Goal: Find specific page/section: Find specific page/section

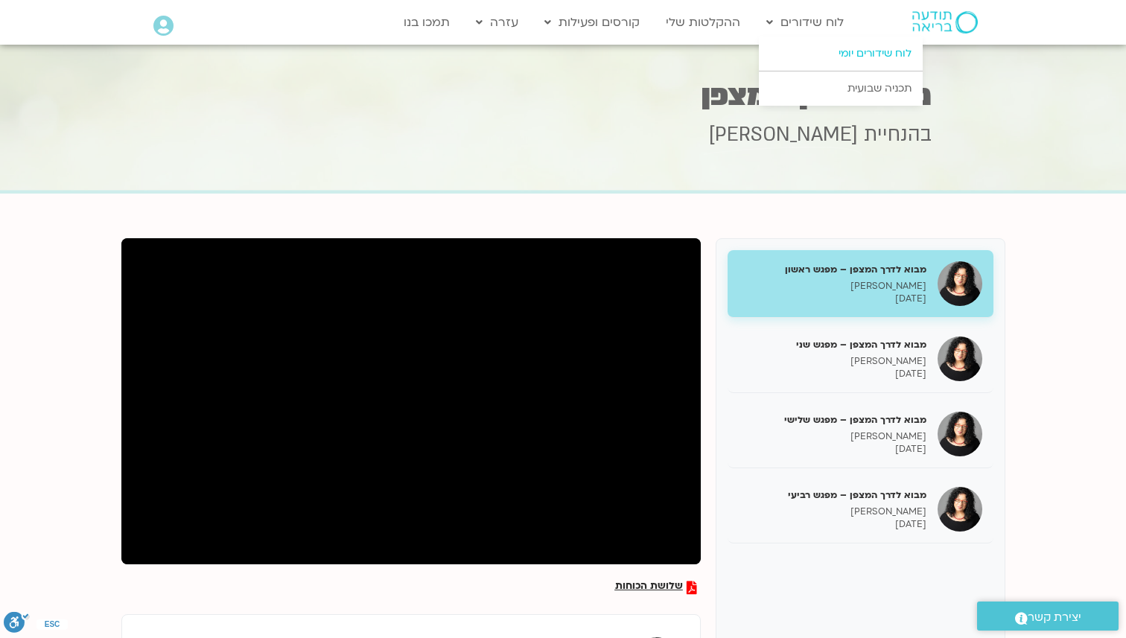
click at [828, 52] on link "לוח שידורים יומי" at bounding box center [841, 54] width 164 height 34
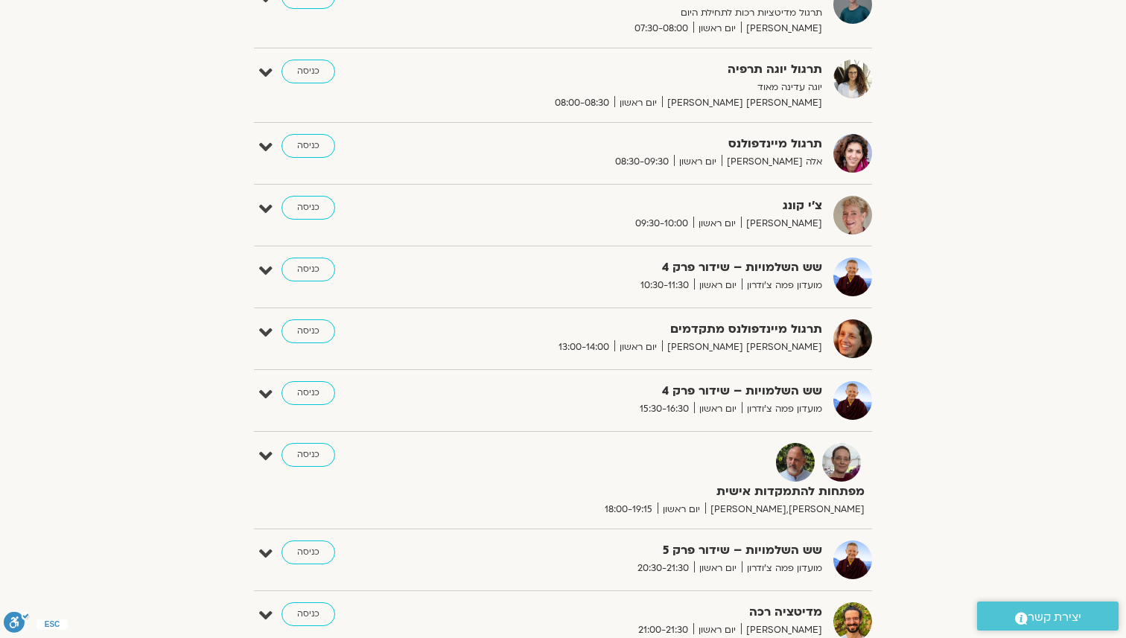
scroll to position [402, 0]
click at [323, 393] on link "כניסה" at bounding box center [309, 393] width 54 height 24
